Goal: Navigation & Orientation: Find specific page/section

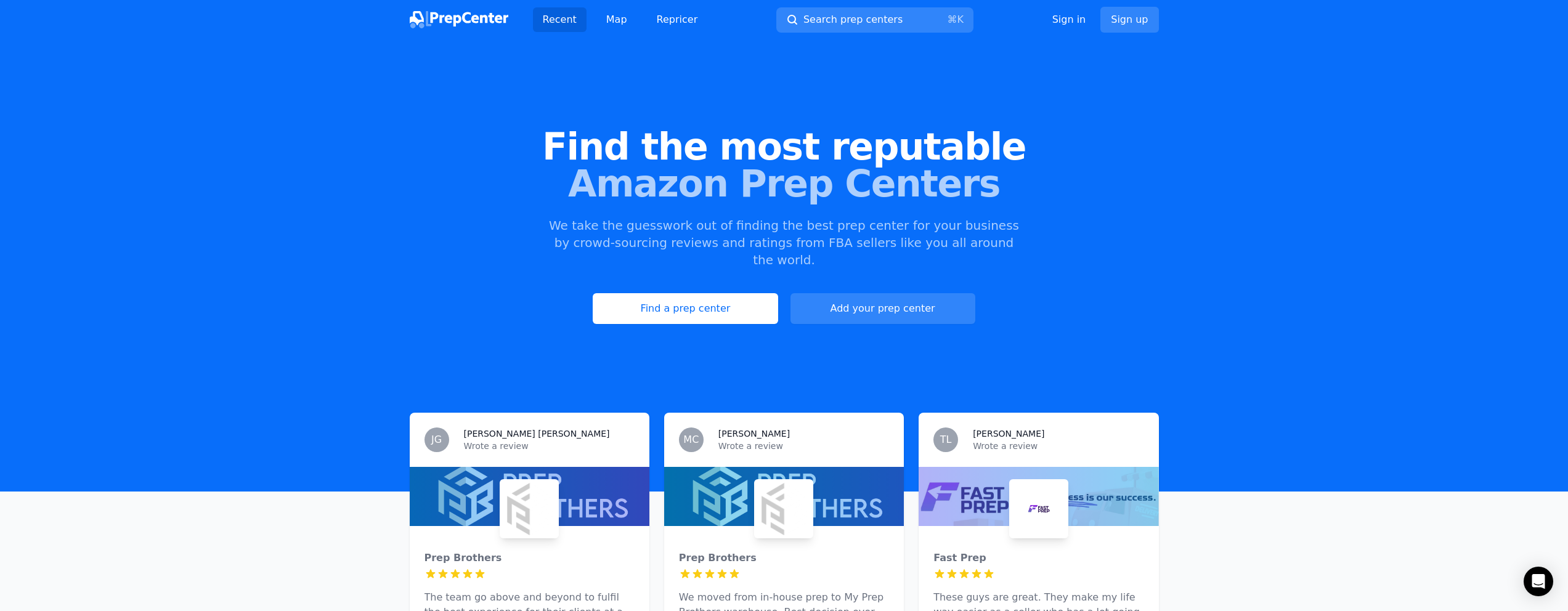
click at [698, 155] on span "Find the most reputable" at bounding box center [784, 146] width 1529 height 37
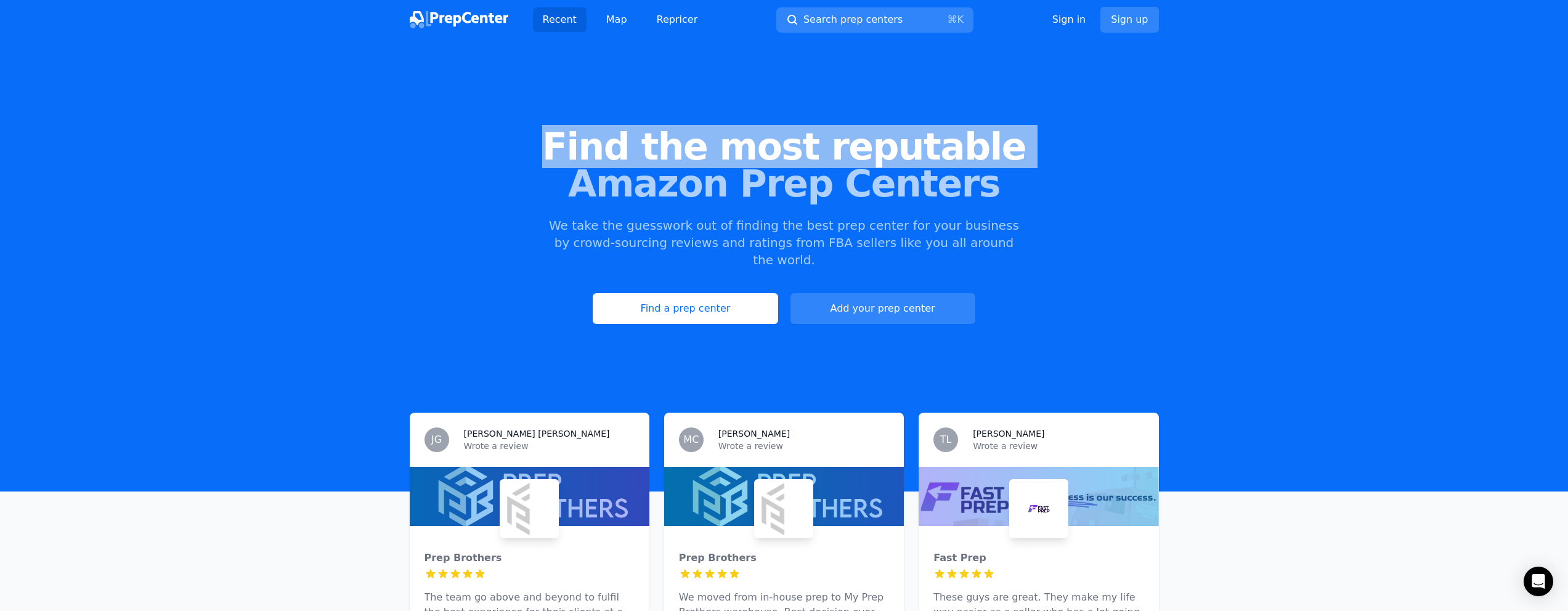
click at [698, 155] on span "Find the most reputable" at bounding box center [784, 146] width 1529 height 37
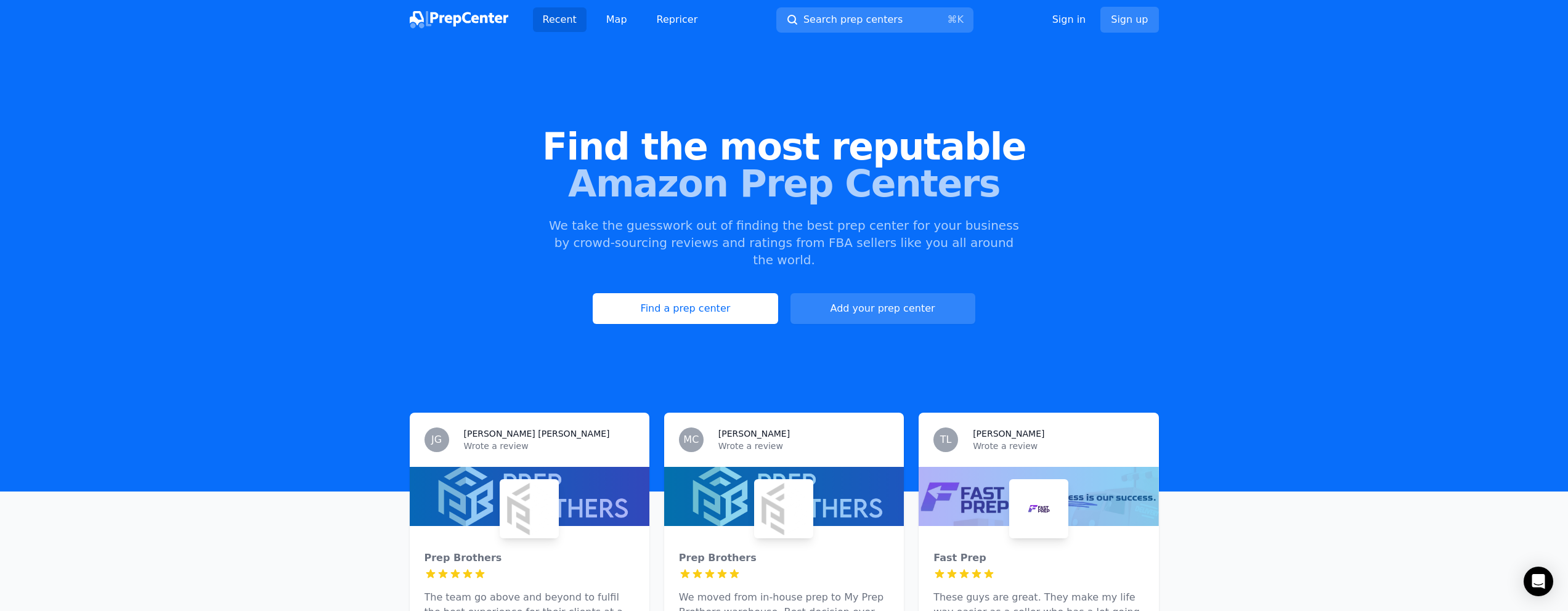
click at [836, 154] on span "Find the most reputable" at bounding box center [784, 146] width 1529 height 37
click at [796, 196] on span "Amazon Prep Centers" at bounding box center [784, 184] width 1529 height 37
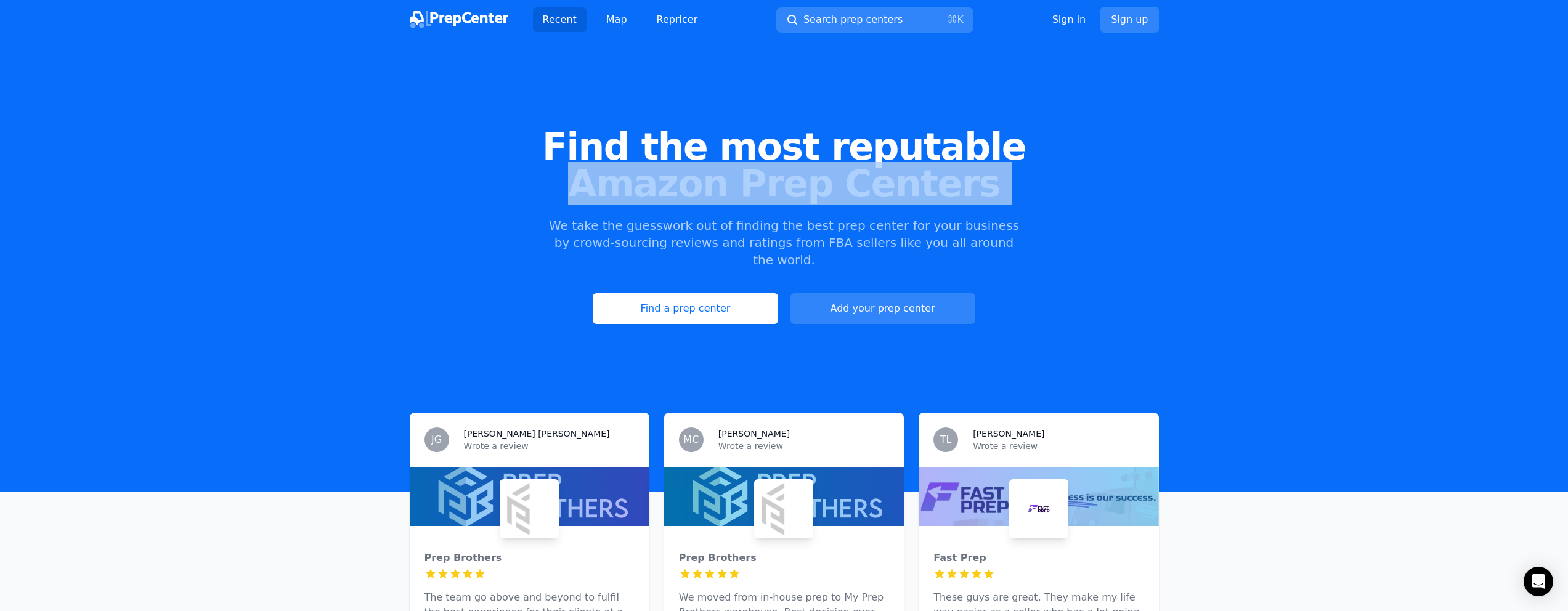
click at [796, 196] on span "Amazon Prep Centers" at bounding box center [784, 184] width 1529 height 37
click at [847, 189] on span "Amazon Prep Centers" at bounding box center [784, 184] width 1529 height 37
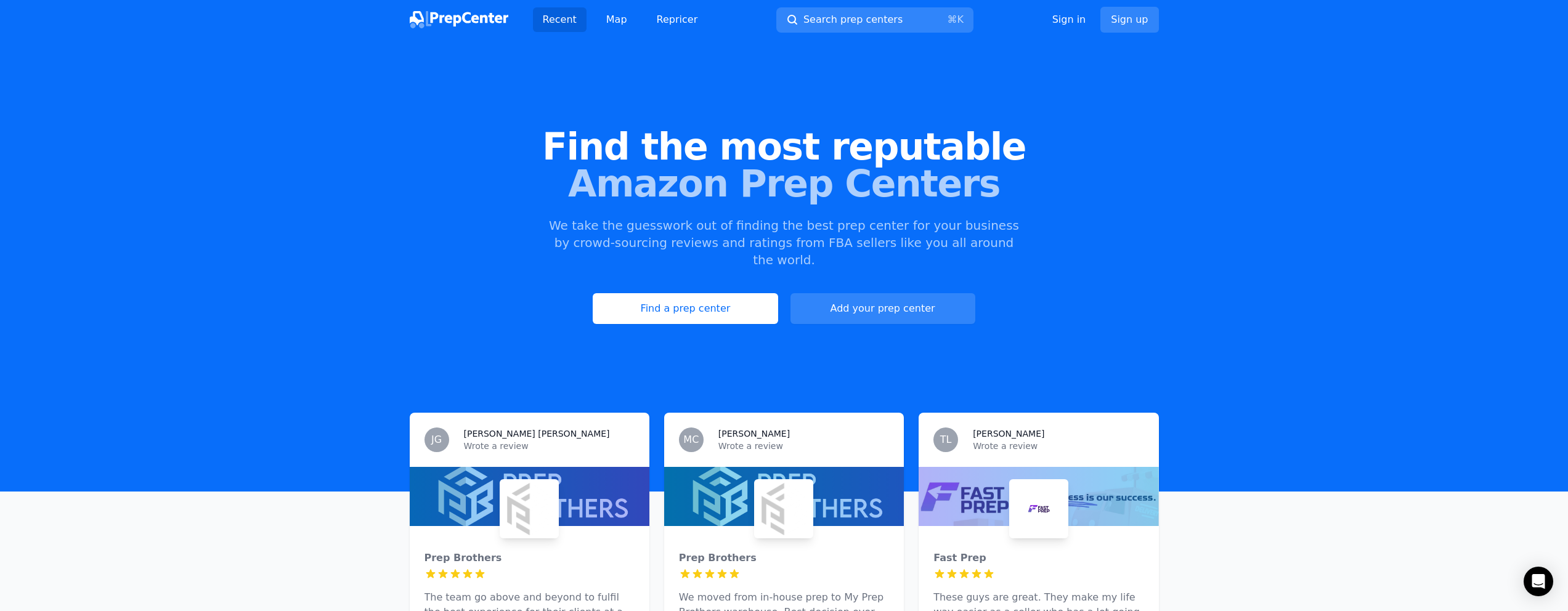
click at [912, 165] on span "Amazon Prep Centers" at bounding box center [784, 184] width 1529 height 37
click at [987, 139] on span "Find the most reputable" at bounding box center [784, 146] width 1529 height 37
click at [905, 148] on span "Find the most reputable" at bounding box center [784, 146] width 1529 height 37
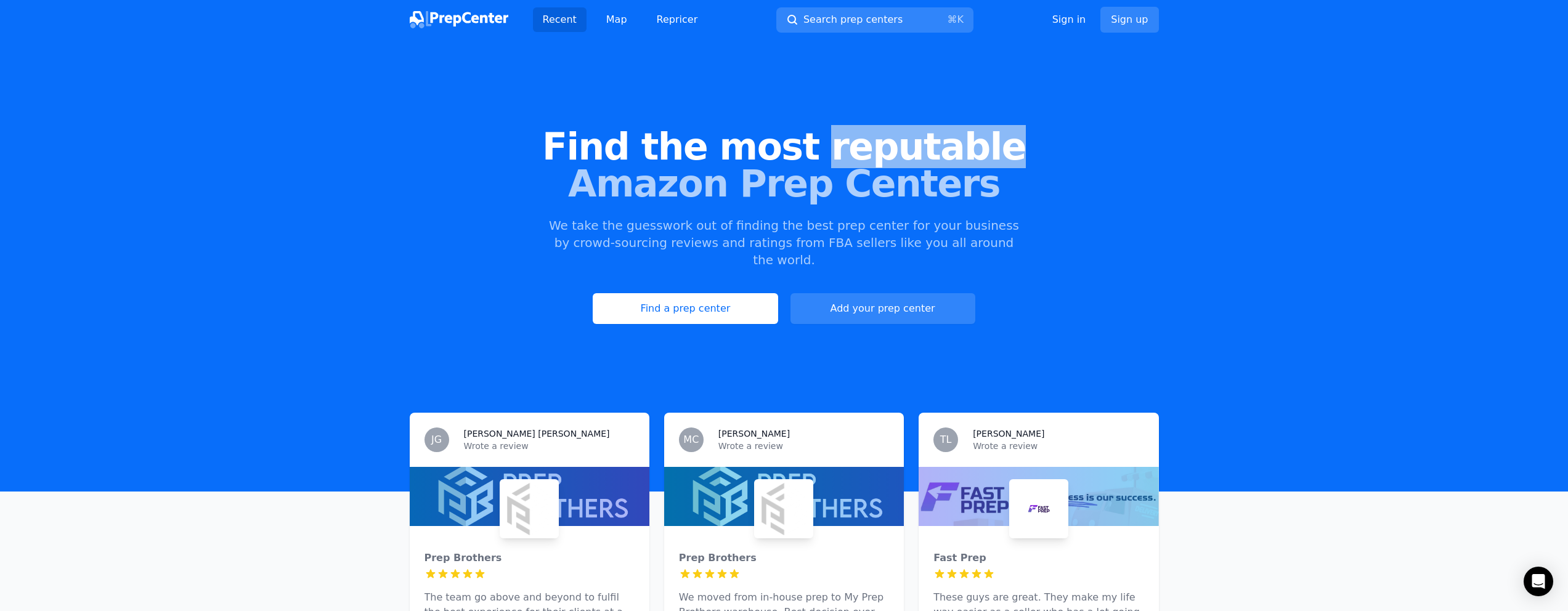
click at [905, 148] on span "Find the most reputable" at bounding box center [784, 146] width 1529 height 37
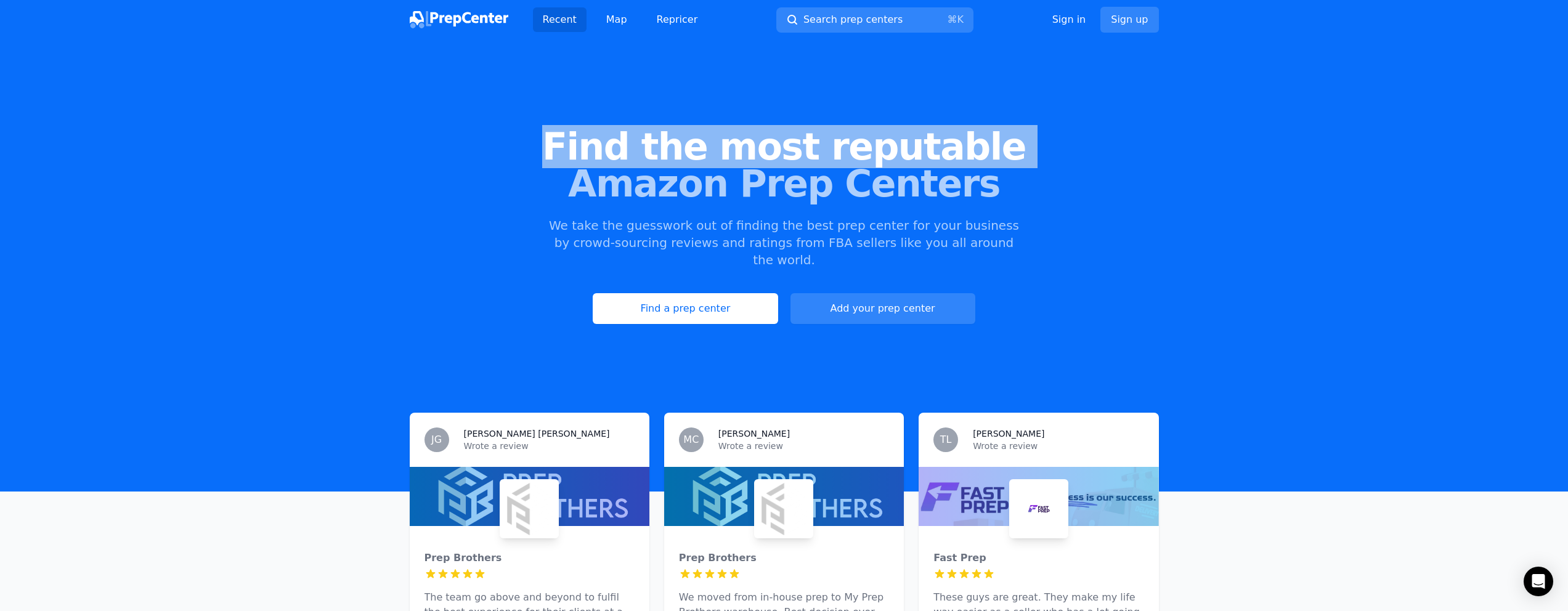
click at [905, 148] on span "Find the most reputable" at bounding box center [784, 146] width 1529 height 37
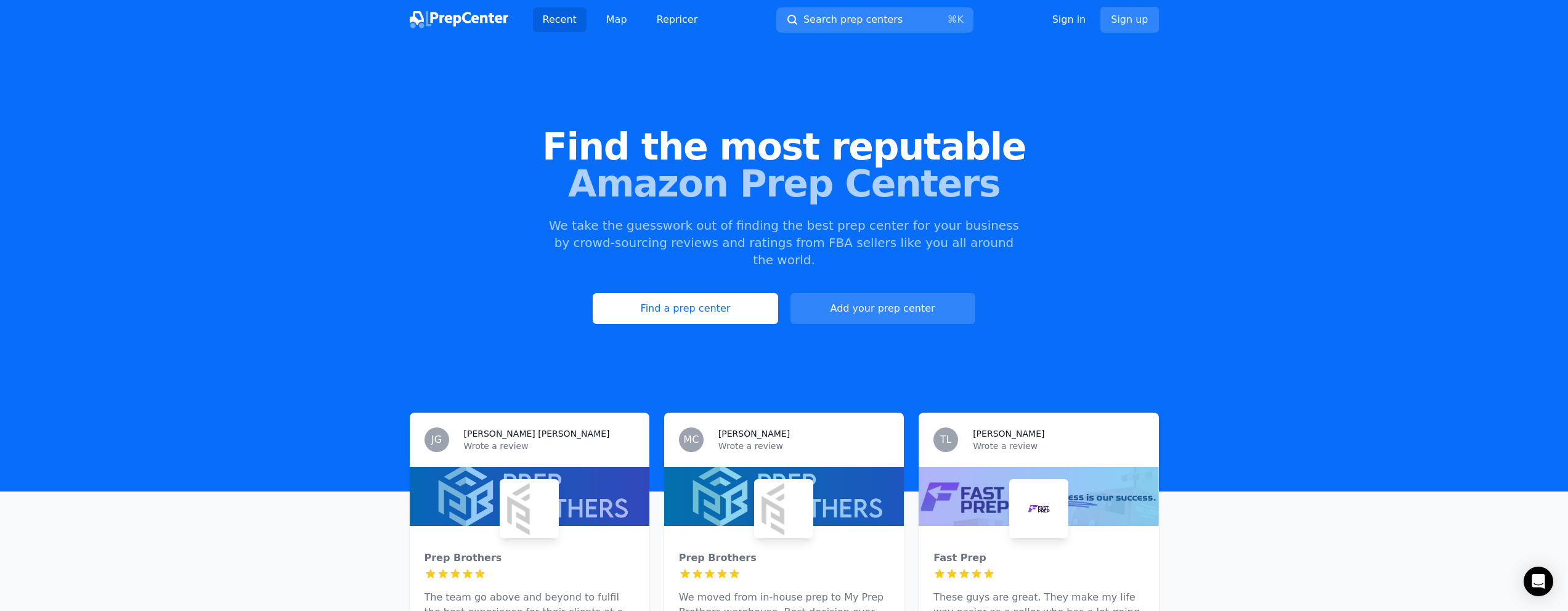
click at [887, 153] on span "Find the most reputable" at bounding box center [784, 146] width 1529 height 37
click at [982, 152] on span "Find the most reputable" at bounding box center [784, 146] width 1529 height 37
click at [777, 143] on span "Find the most reputable" at bounding box center [784, 146] width 1529 height 37
click at [831, 160] on span "Find the most reputable" at bounding box center [784, 146] width 1529 height 37
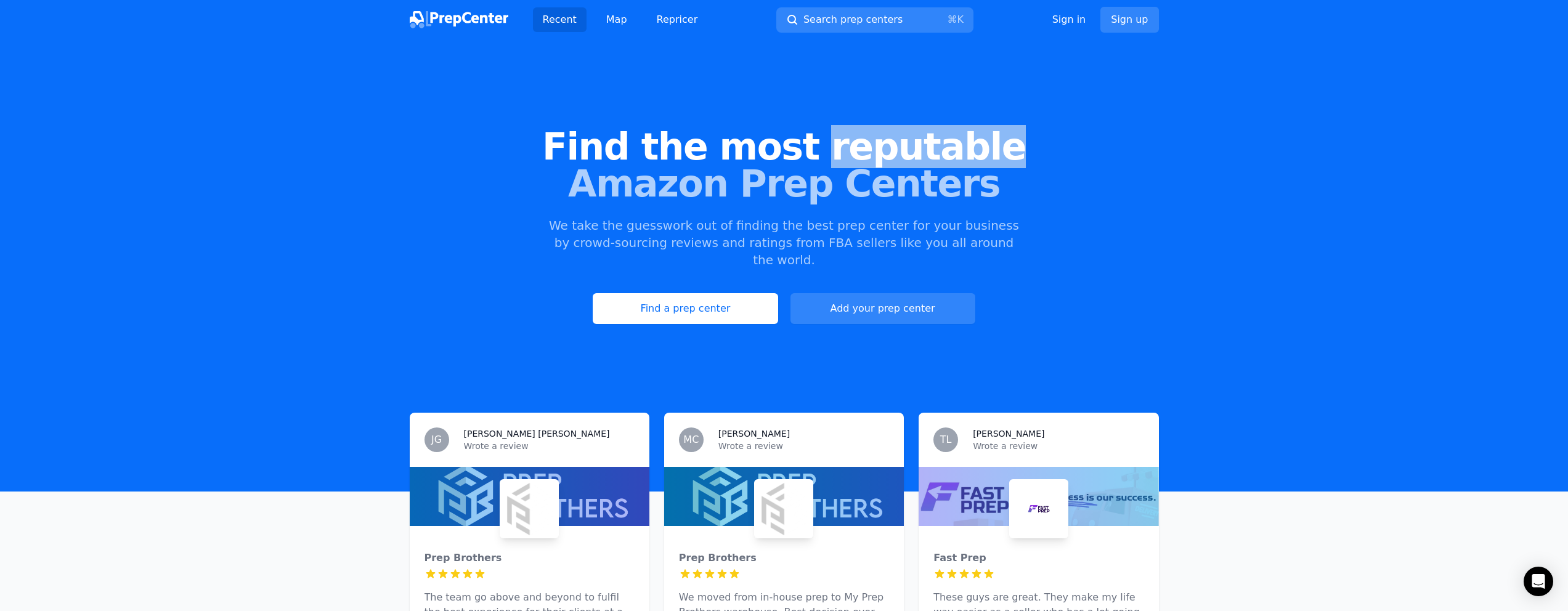
click at [831, 160] on span "Find the most reputable" at bounding box center [784, 146] width 1529 height 37
click at [974, 180] on span "Amazon Prep Centers" at bounding box center [784, 184] width 1529 height 37
click at [335, 199] on span "Amazon Prep Centers" at bounding box center [784, 184] width 1529 height 37
